Goal: Information Seeking & Learning: Learn about a topic

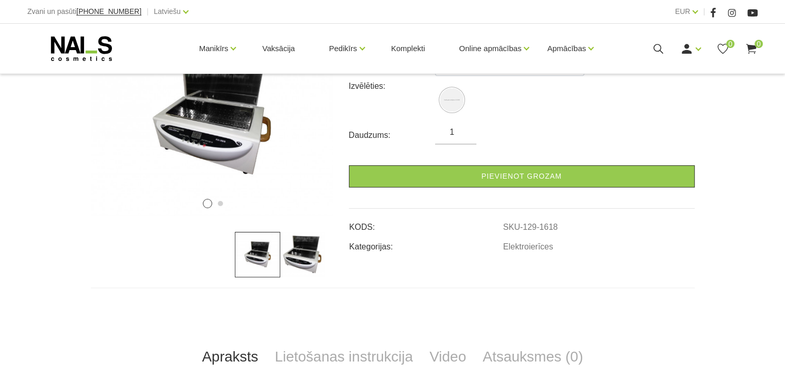
scroll to position [206, 0]
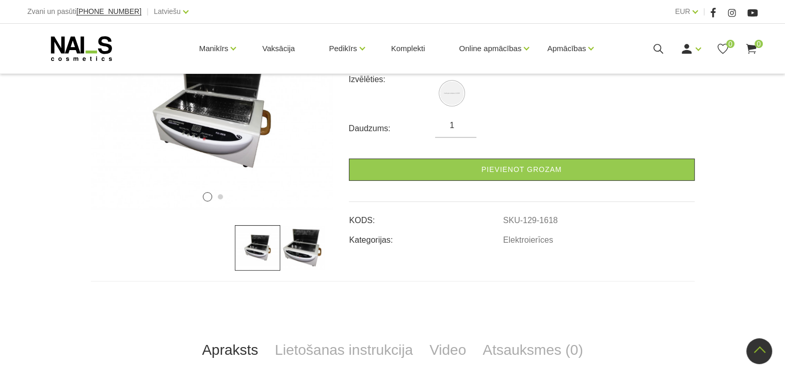
click at [304, 248] on img at bounding box center [302, 247] width 45 height 45
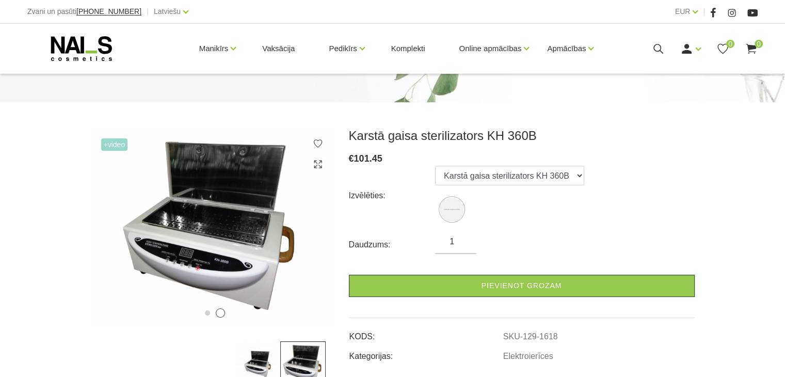
scroll to position [0, 0]
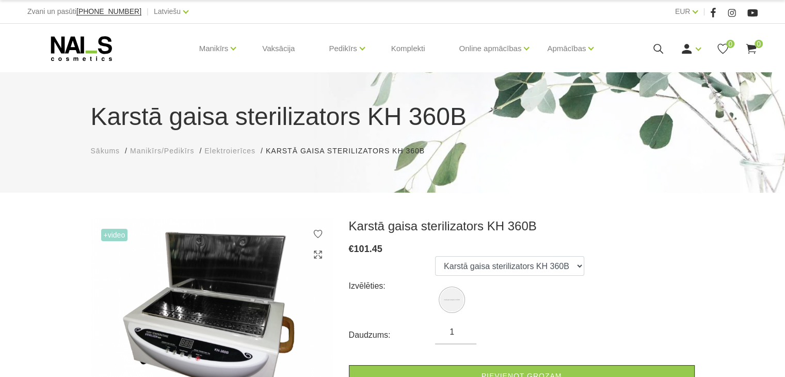
click at [248, 150] on span "Elektroierīces" at bounding box center [229, 151] width 51 height 8
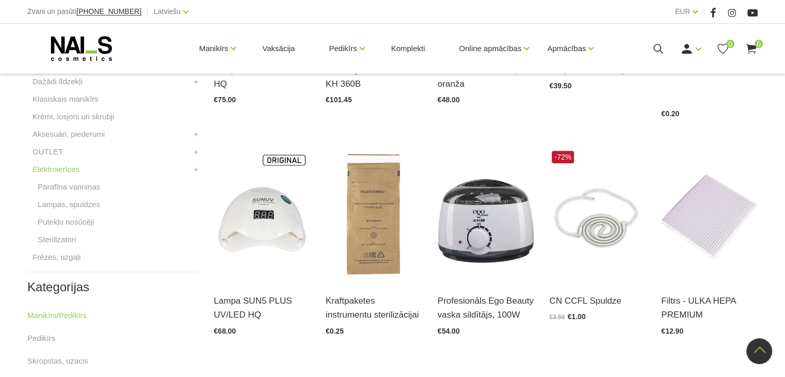
scroll to position [413, 0]
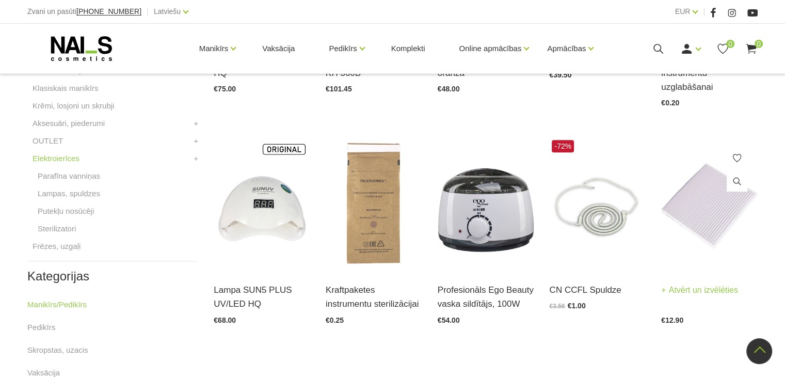
click at [707, 184] on img at bounding box center [709, 203] width 96 height 133
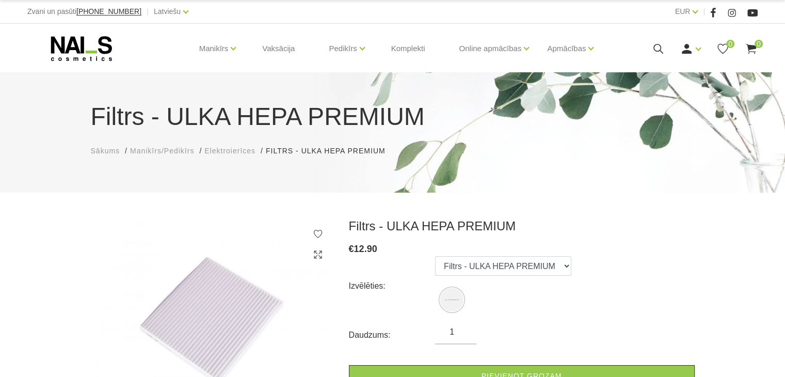
scroll to position [155, 0]
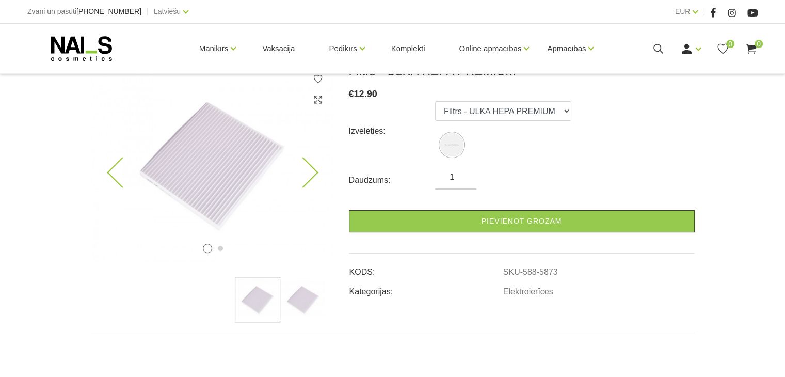
click at [203, 151] on img at bounding box center [212, 162] width 243 height 198
click at [312, 174] on icon at bounding box center [302, 172] width 30 height 30
click at [311, 175] on icon at bounding box center [302, 172] width 30 height 30
click at [310, 175] on icon at bounding box center [302, 172] width 30 height 30
